Goal: Information Seeking & Learning: Find specific fact

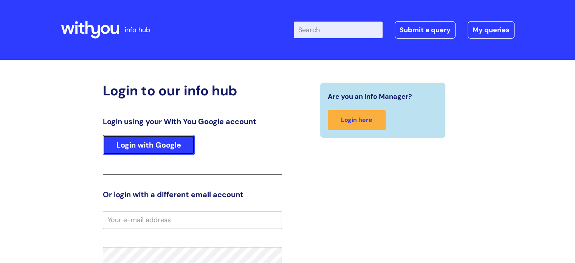
click at [166, 143] on link "Login with Google" at bounding box center [149, 145] width 92 height 20
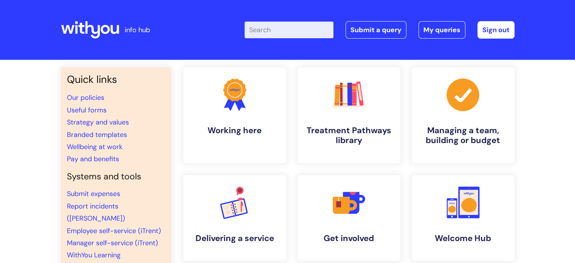
click at [285, 30] on input "Enter your search term here..." at bounding box center [289, 30] width 89 height 17
type input "blue light"
click button "Search" at bounding box center [0, 0] width 0 height 0
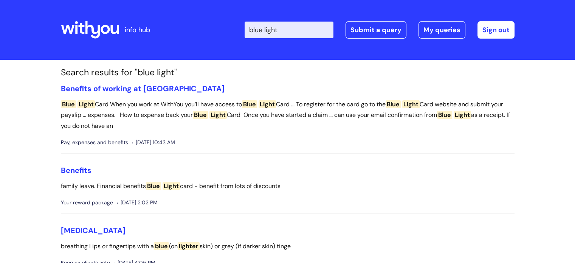
scroll to position [54, 0]
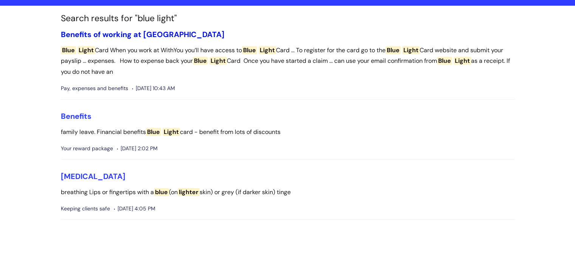
click at [98, 35] on link "Benefits of working at [GEOGRAPHIC_DATA]" at bounding box center [143, 34] width 164 height 10
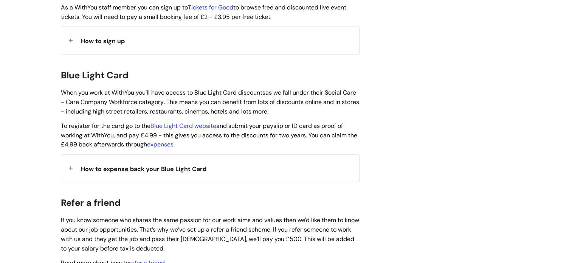
scroll to position [756, 0]
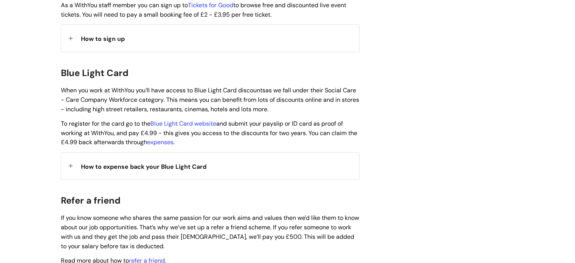
click at [138, 163] on span "How to expense back your Blue Light Card" at bounding box center [144, 167] width 126 height 8
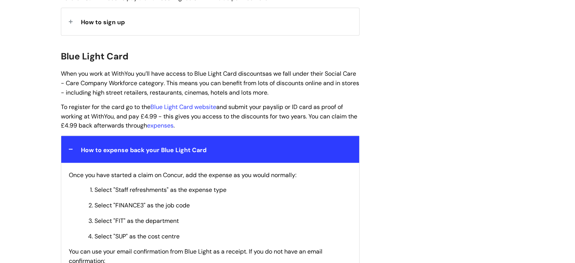
scroll to position [773, 0]
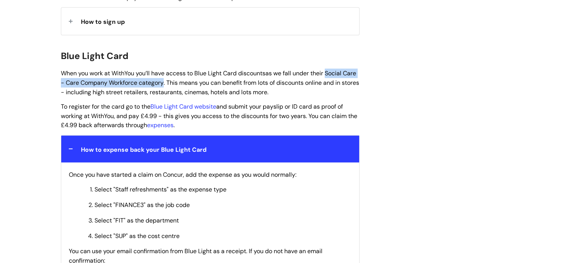
drag, startPoint x: 179, startPoint y: 71, endPoint x: 331, endPoint y: 63, distance: 152.2
click at [331, 69] on span "as we fall under their Social Care - Care Company Workforce category" at bounding box center [208, 77] width 295 height 17
copy span "Social Care - Care Company Workforce category"
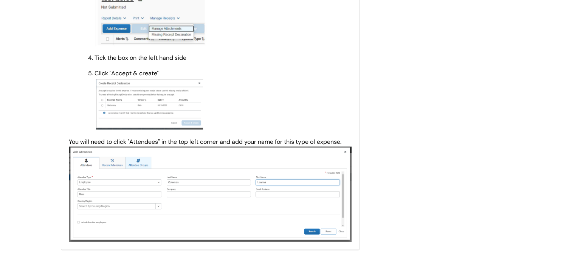
scroll to position [1283, 0]
